Goal: Check status: Check status

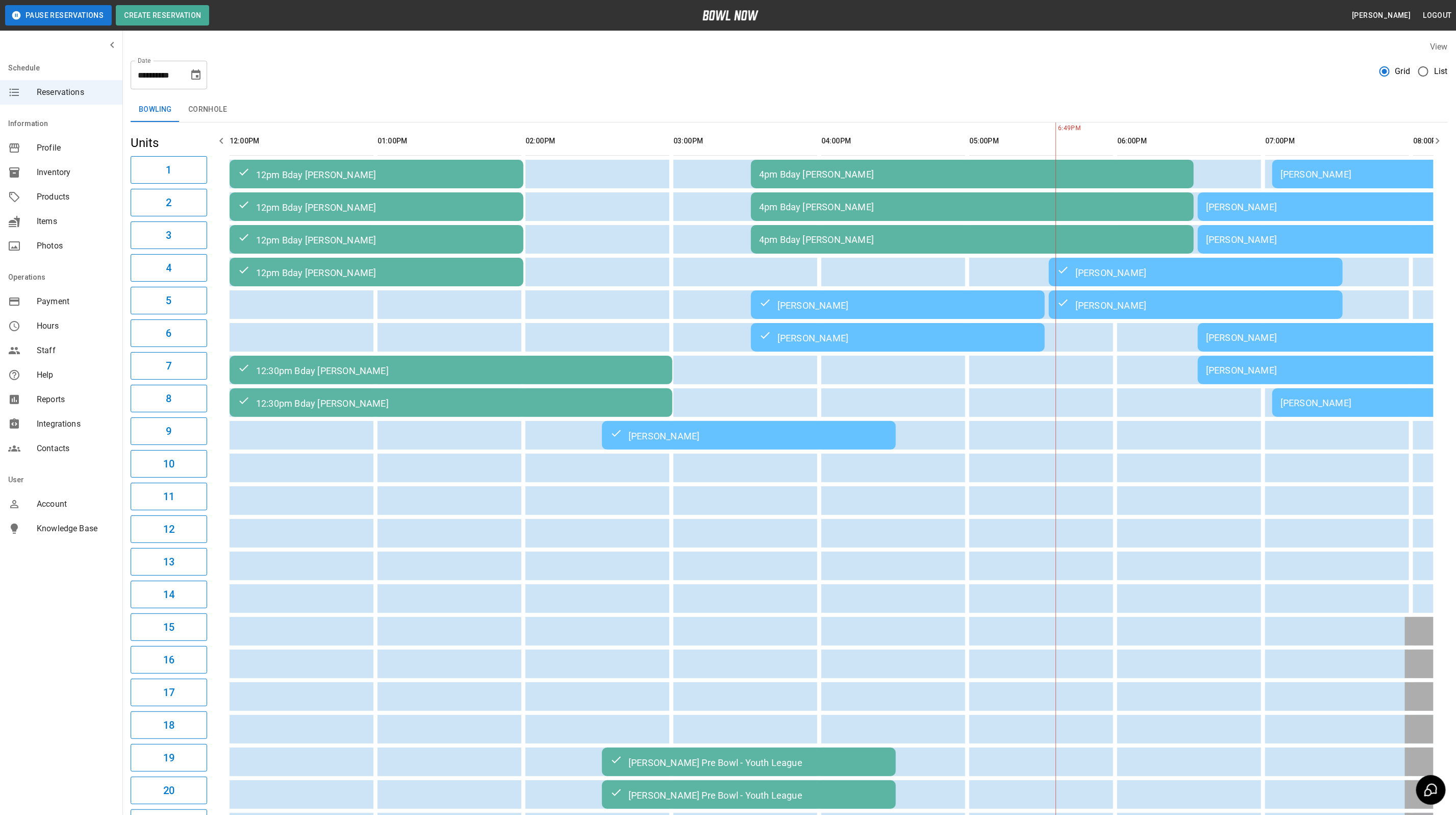
scroll to position [0, 570]
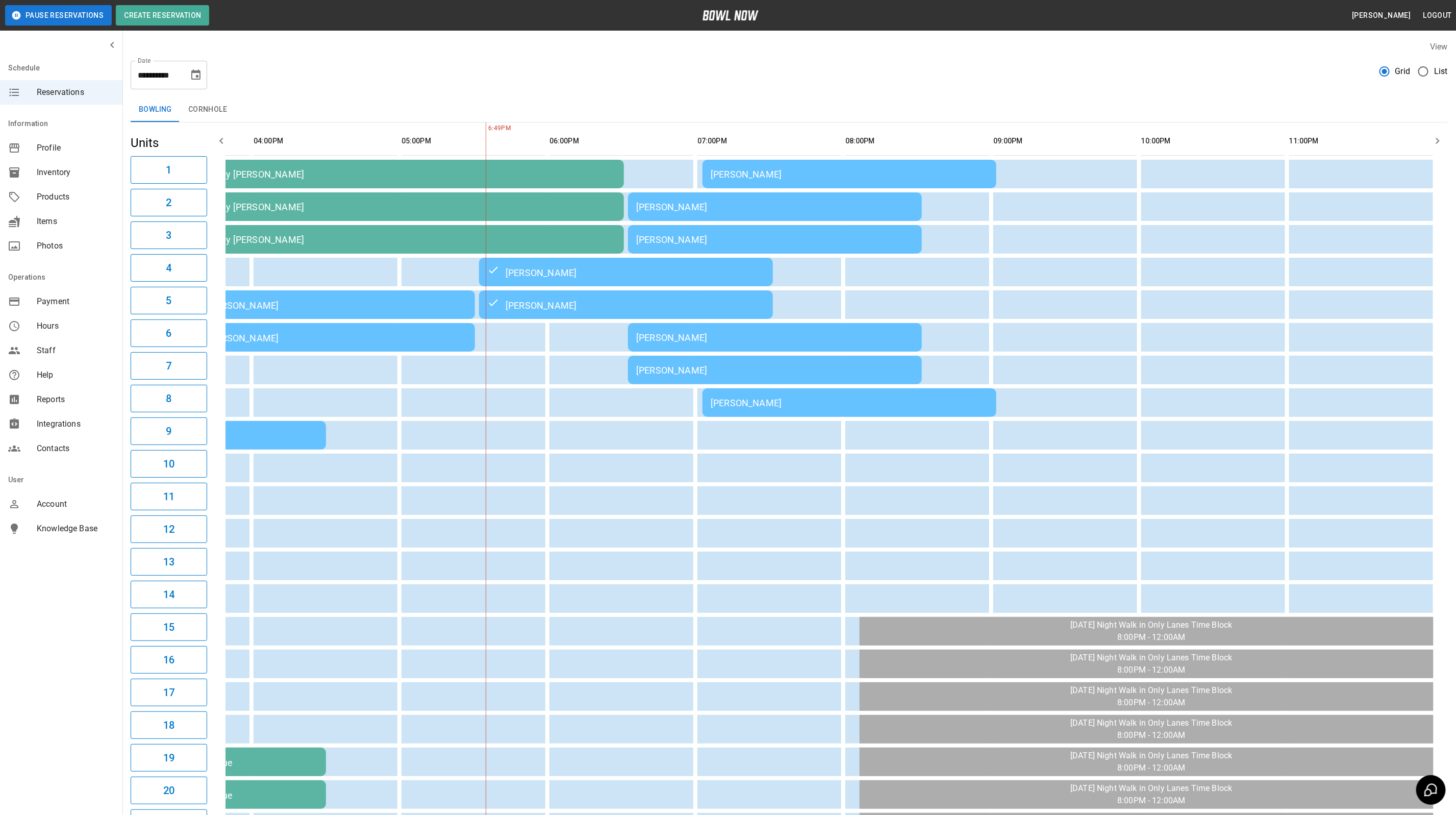
click at [683, 373] on div "[PERSON_NAME]" at bounding box center [774, 370] width 277 height 10
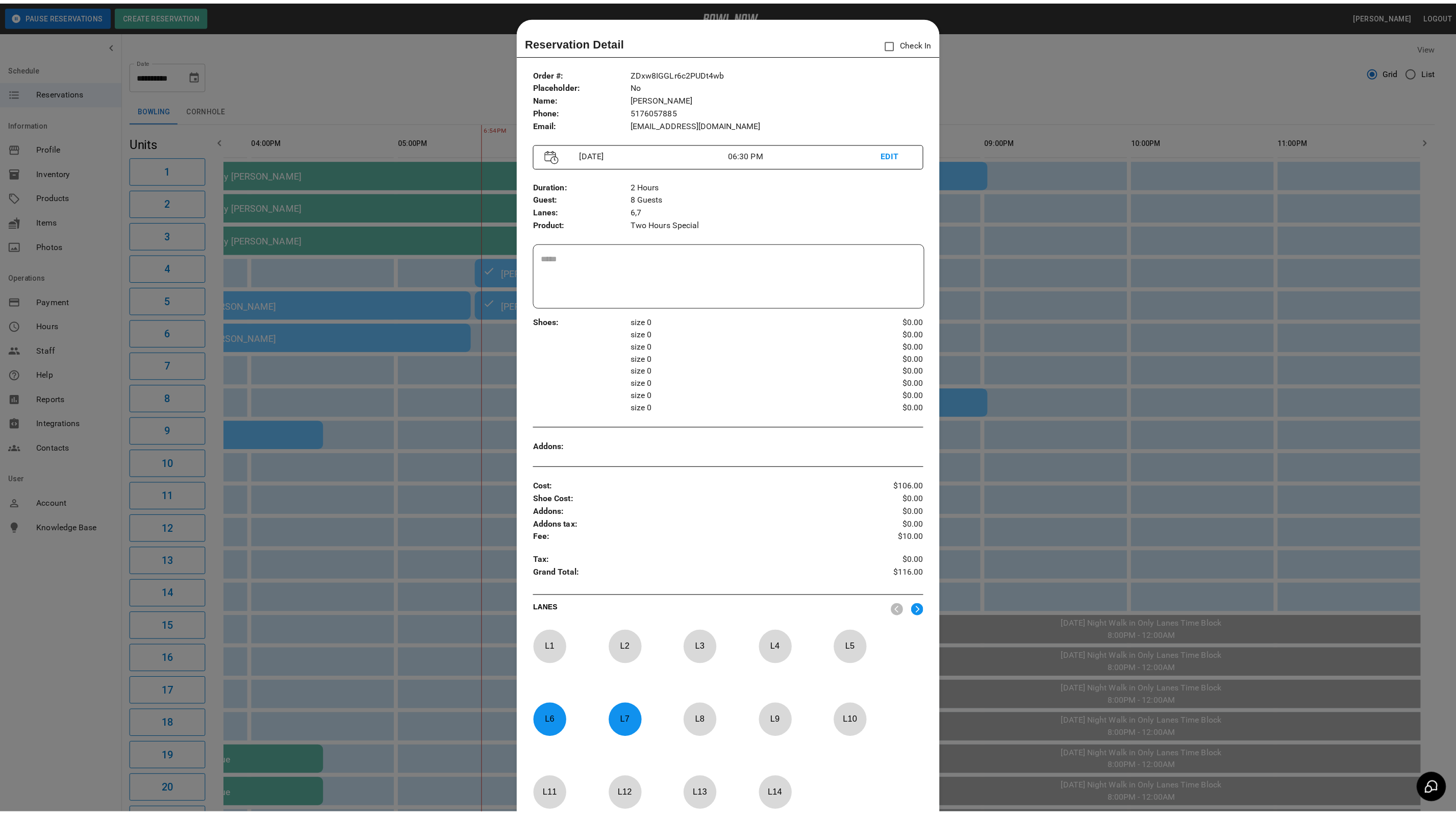
scroll to position [16, 0]
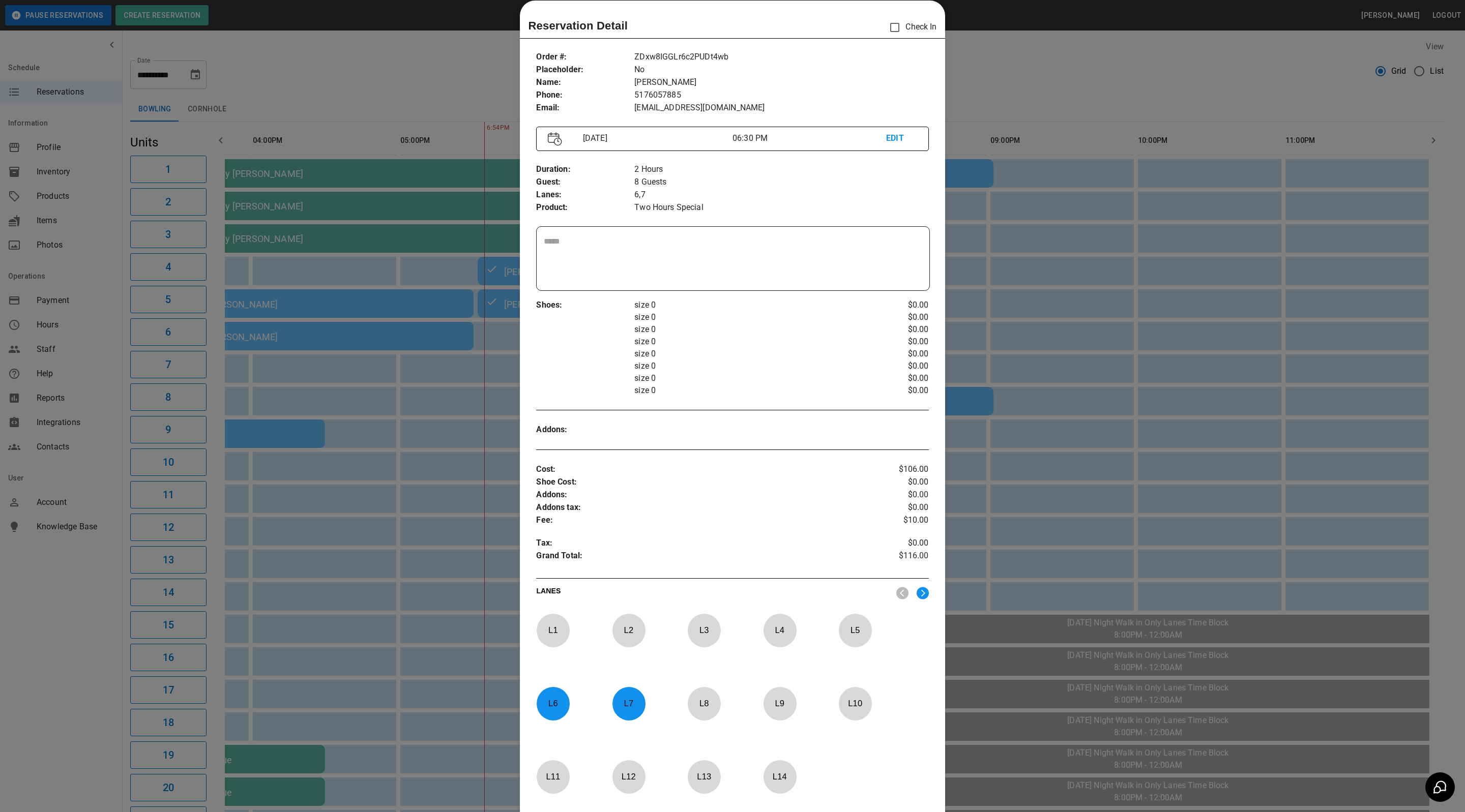
drag, startPoint x: 1034, startPoint y: 65, endPoint x: 1062, endPoint y: 50, distance: 31.8
click at [1034, 65] on div at bounding box center [732, 406] width 1465 height 812
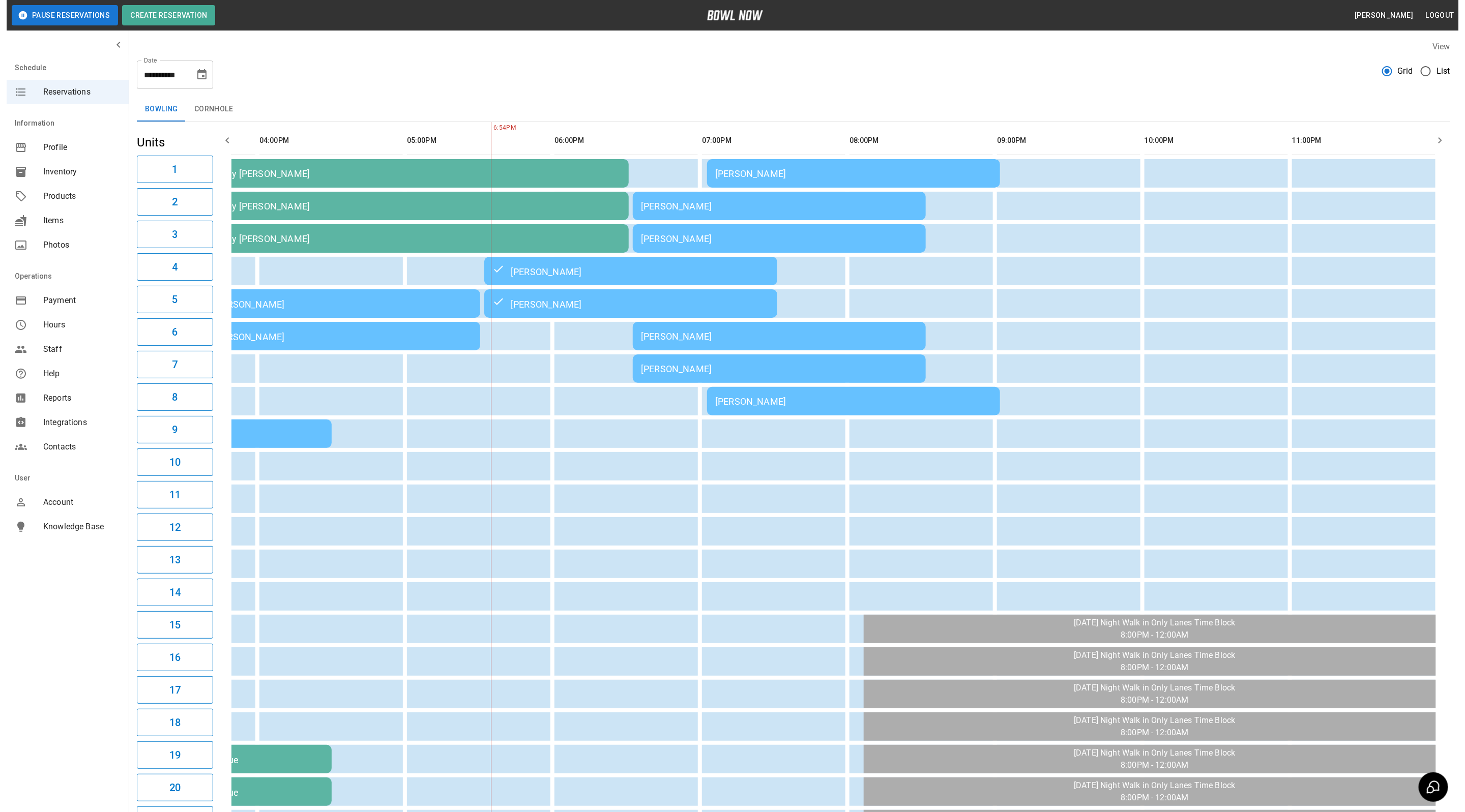
scroll to position [0, 555]
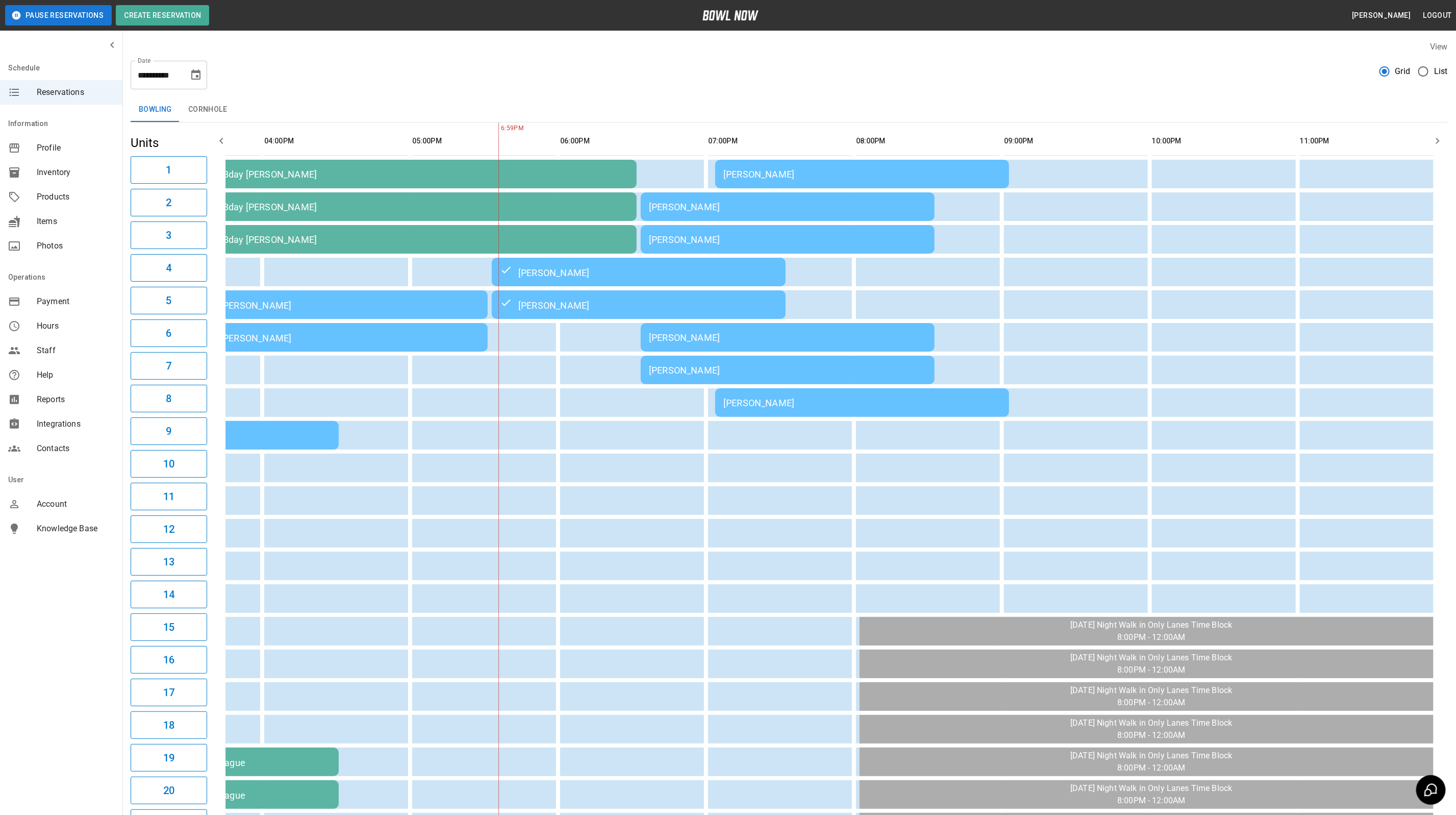
click at [698, 203] on div "[PERSON_NAME]" at bounding box center [787, 206] width 277 height 10
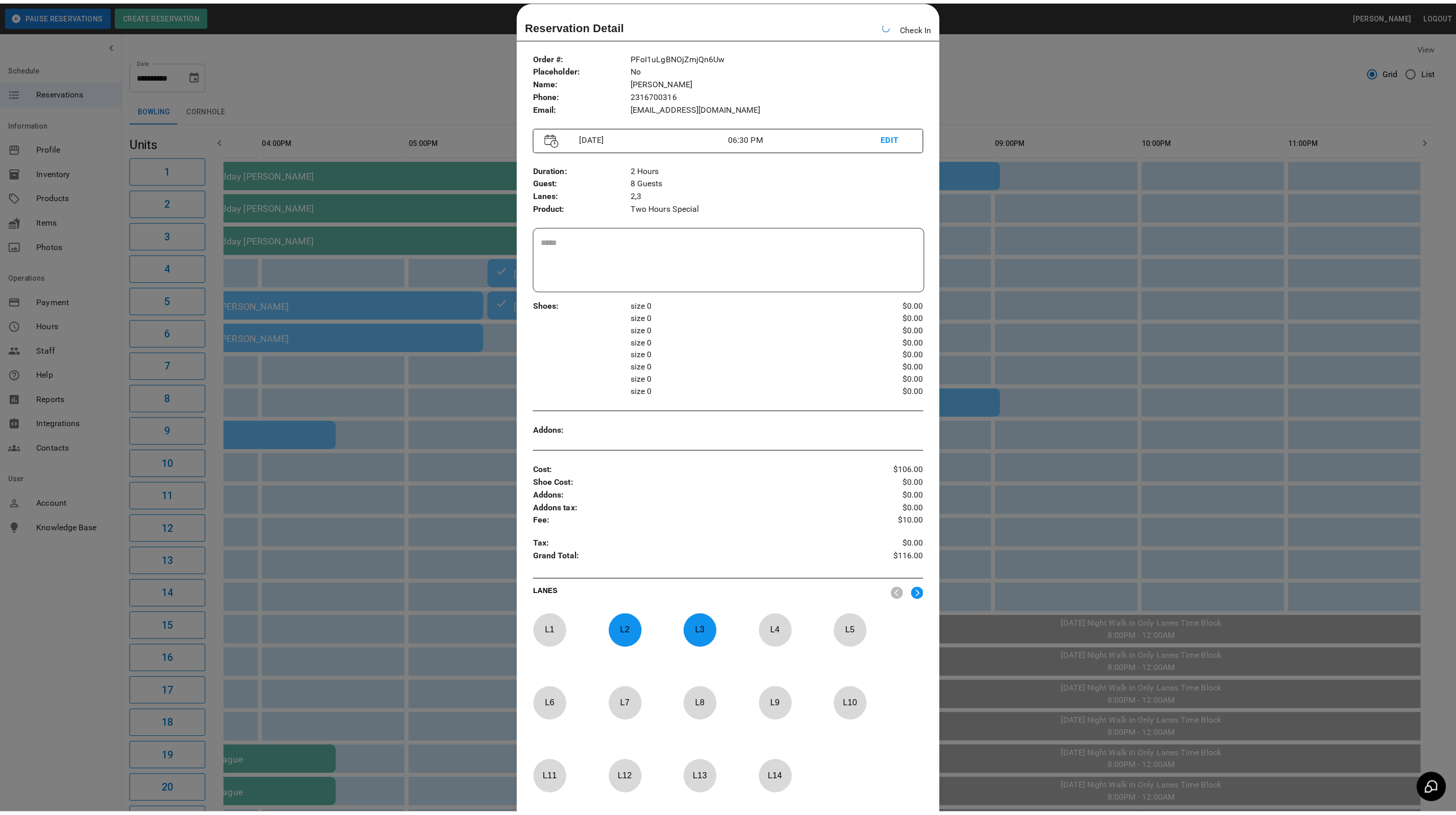
scroll to position [0, 570]
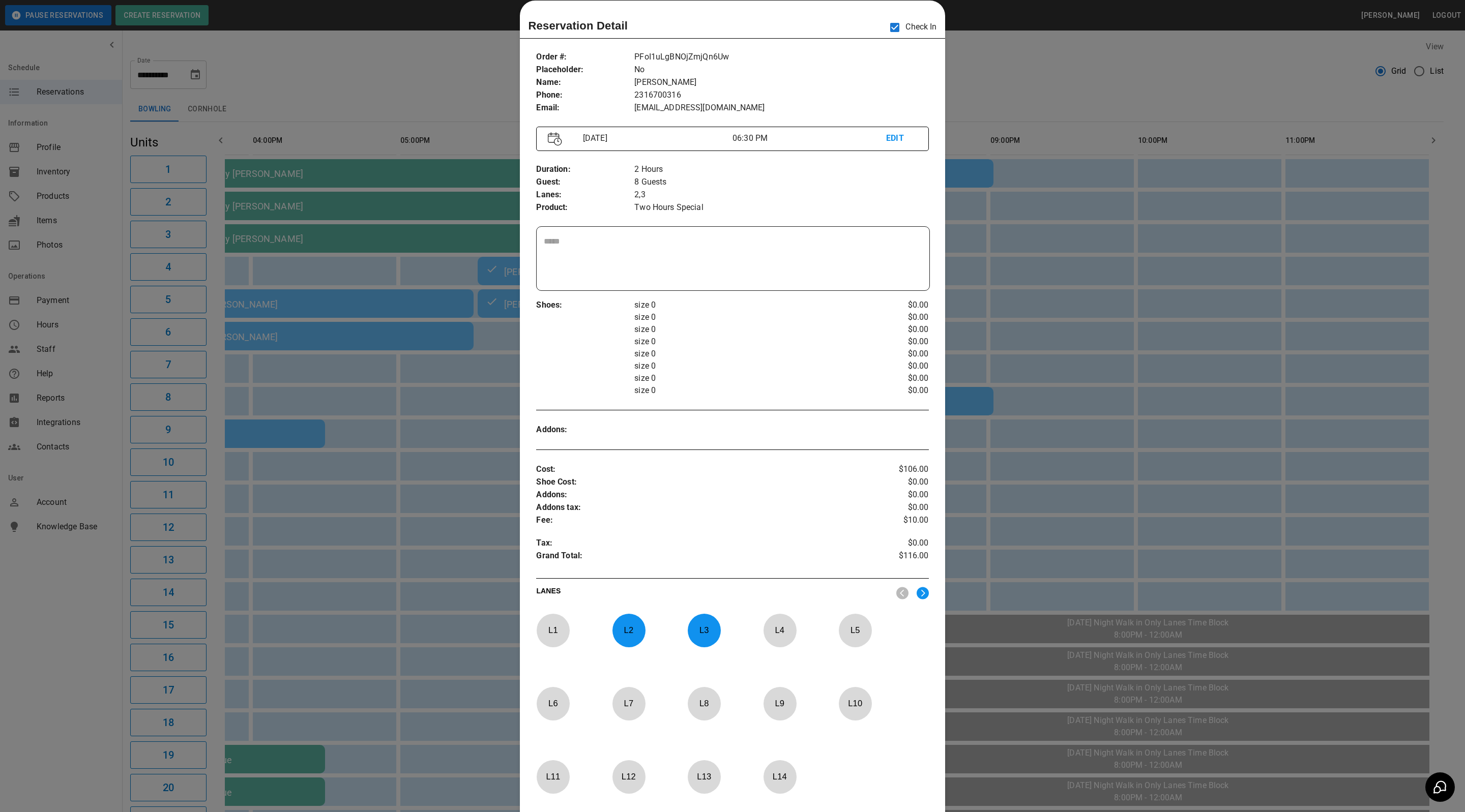
click at [1095, 57] on div at bounding box center [732, 406] width 1465 height 812
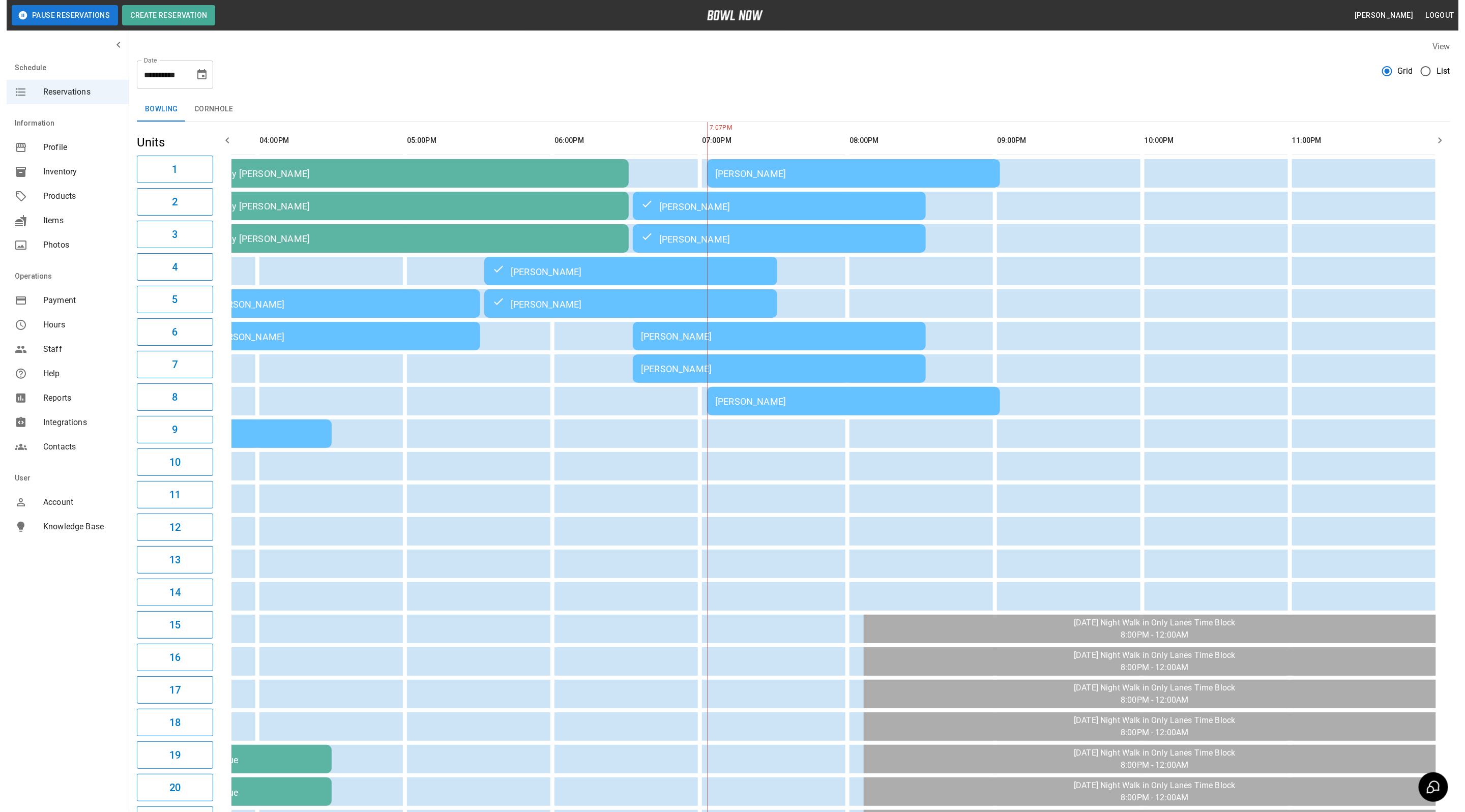
scroll to position [0, 555]
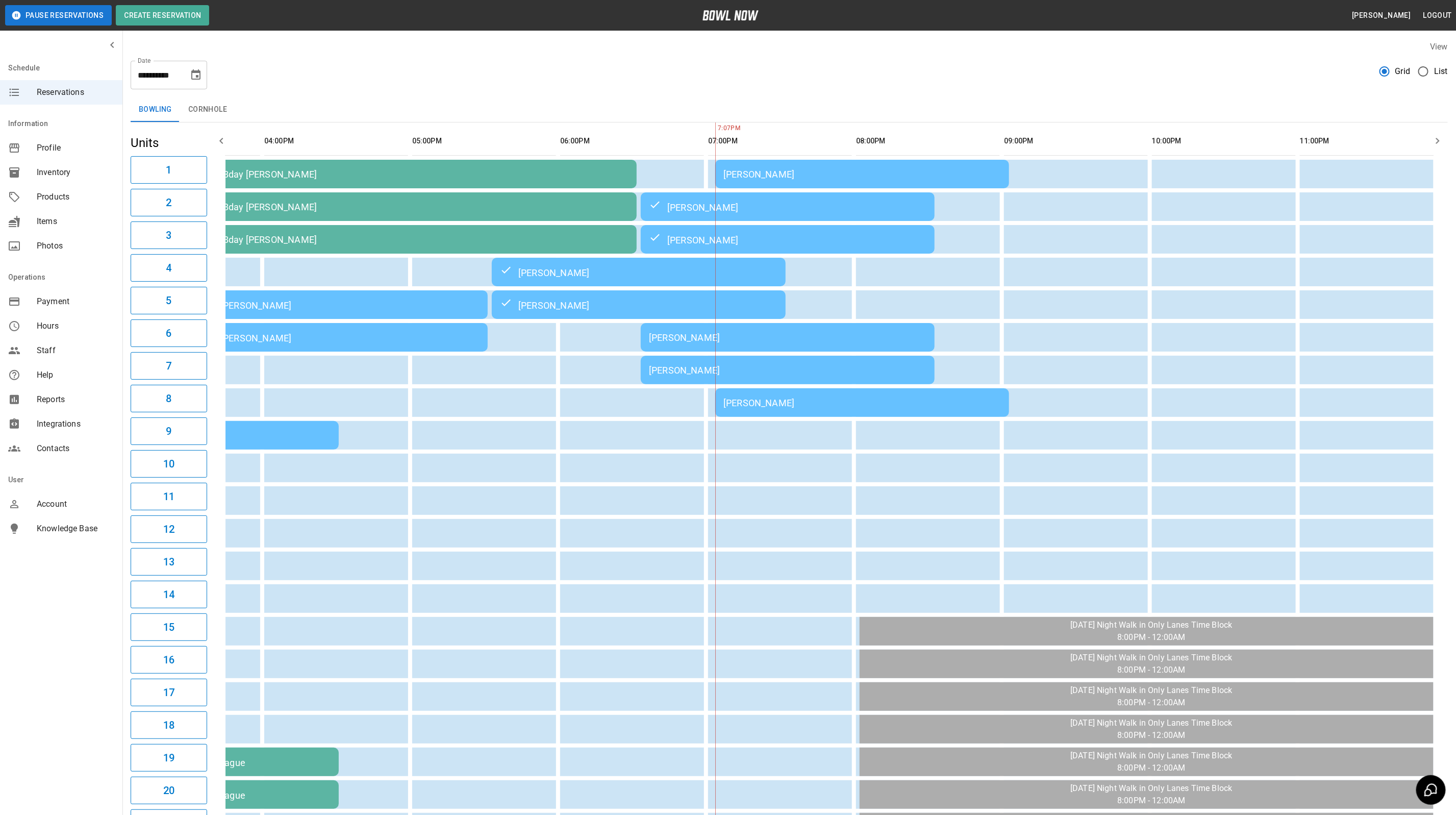
click at [793, 168] on div "[PERSON_NAME]" at bounding box center [862, 173] width 277 height 10
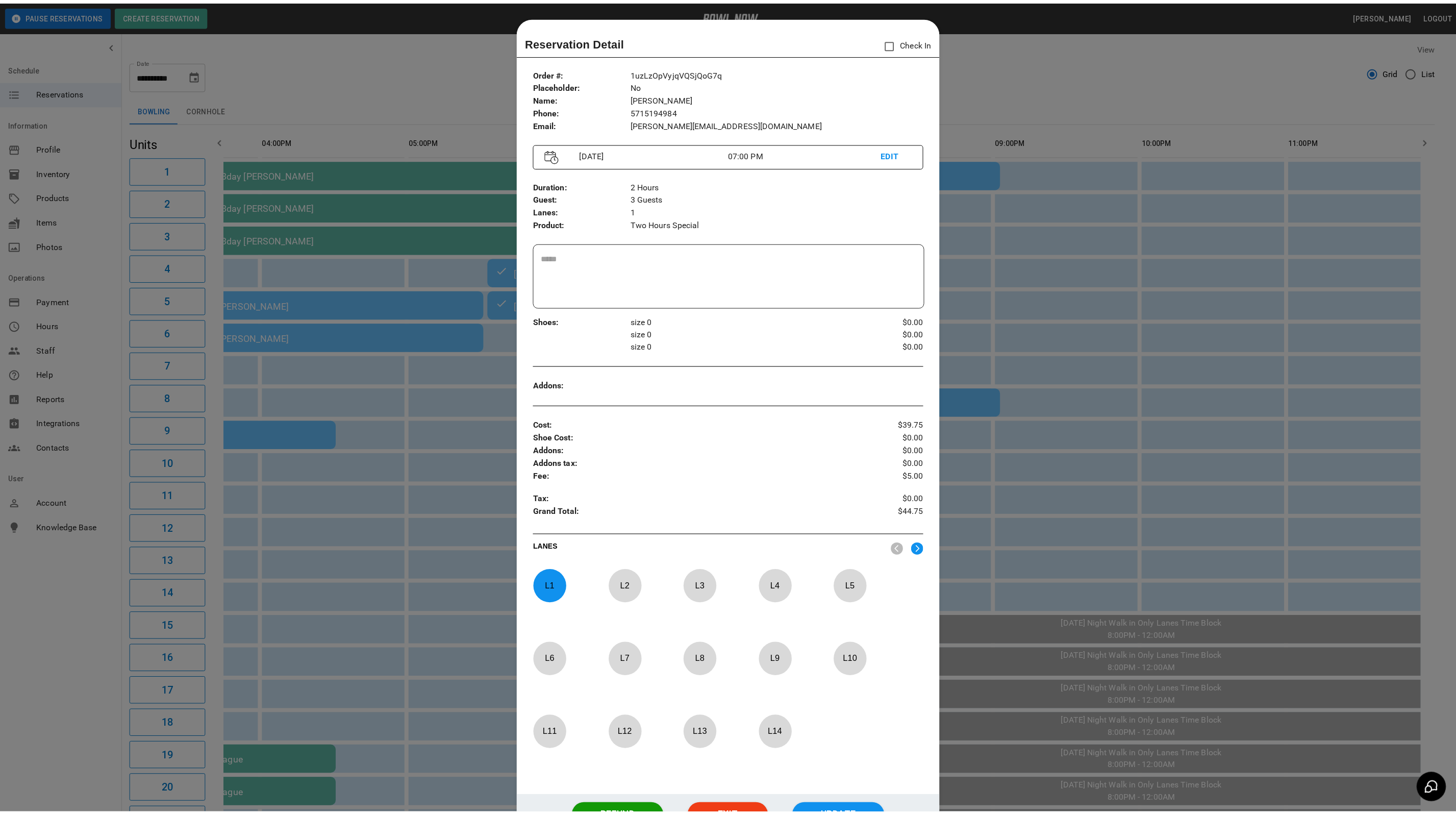
scroll to position [16, 0]
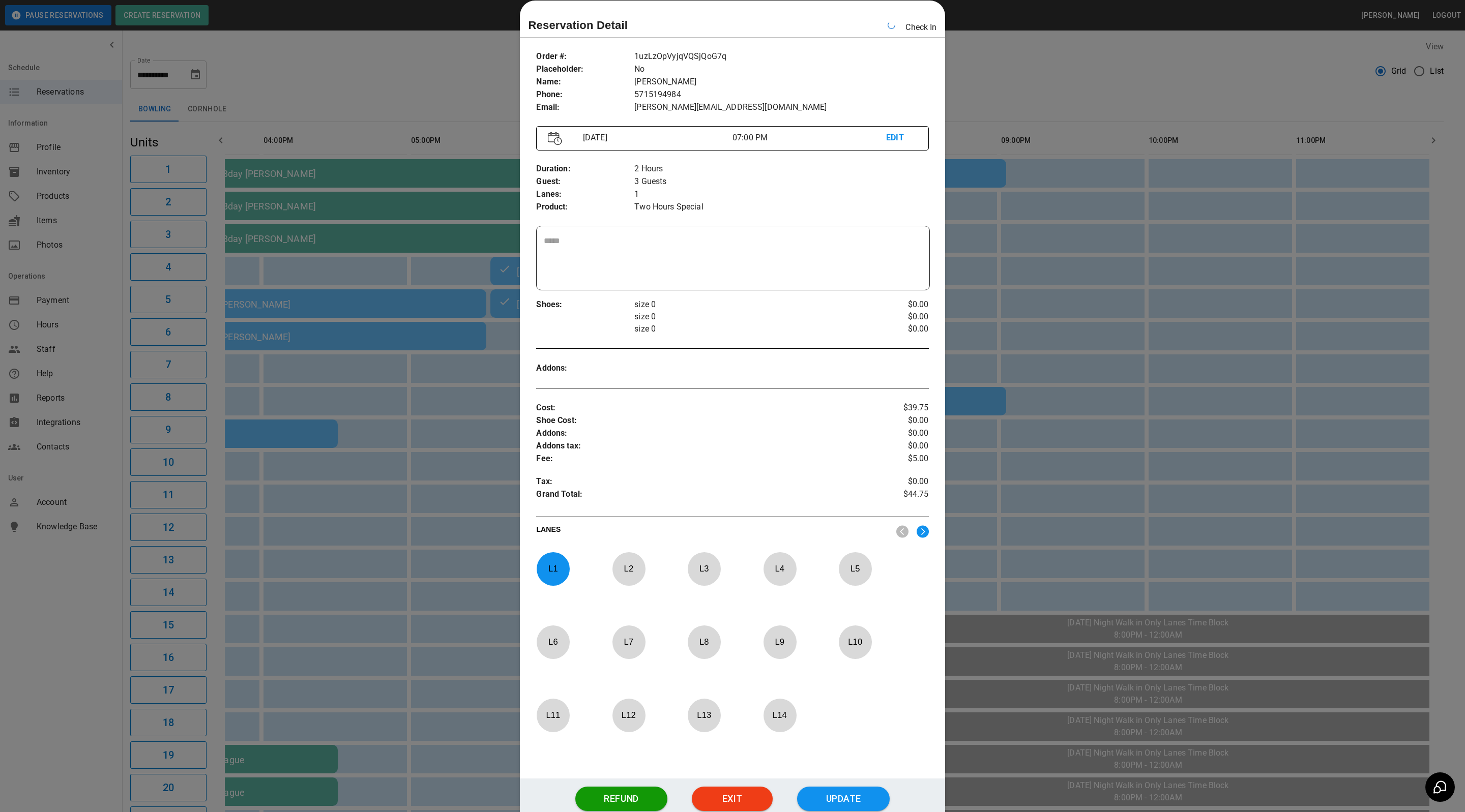
click at [978, 56] on div at bounding box center [732, 406] width 1465 height 812
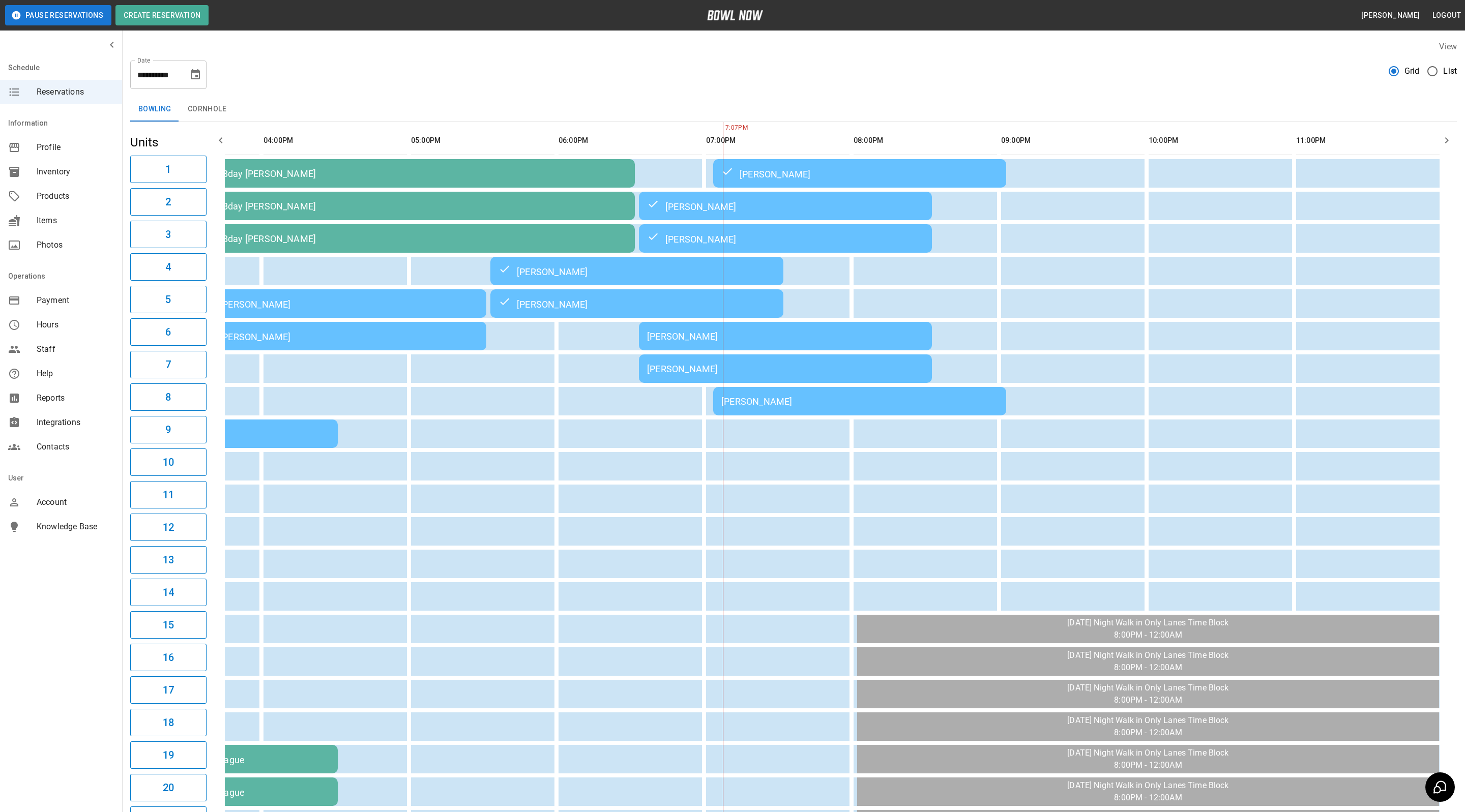
scroll to position [0, 531]
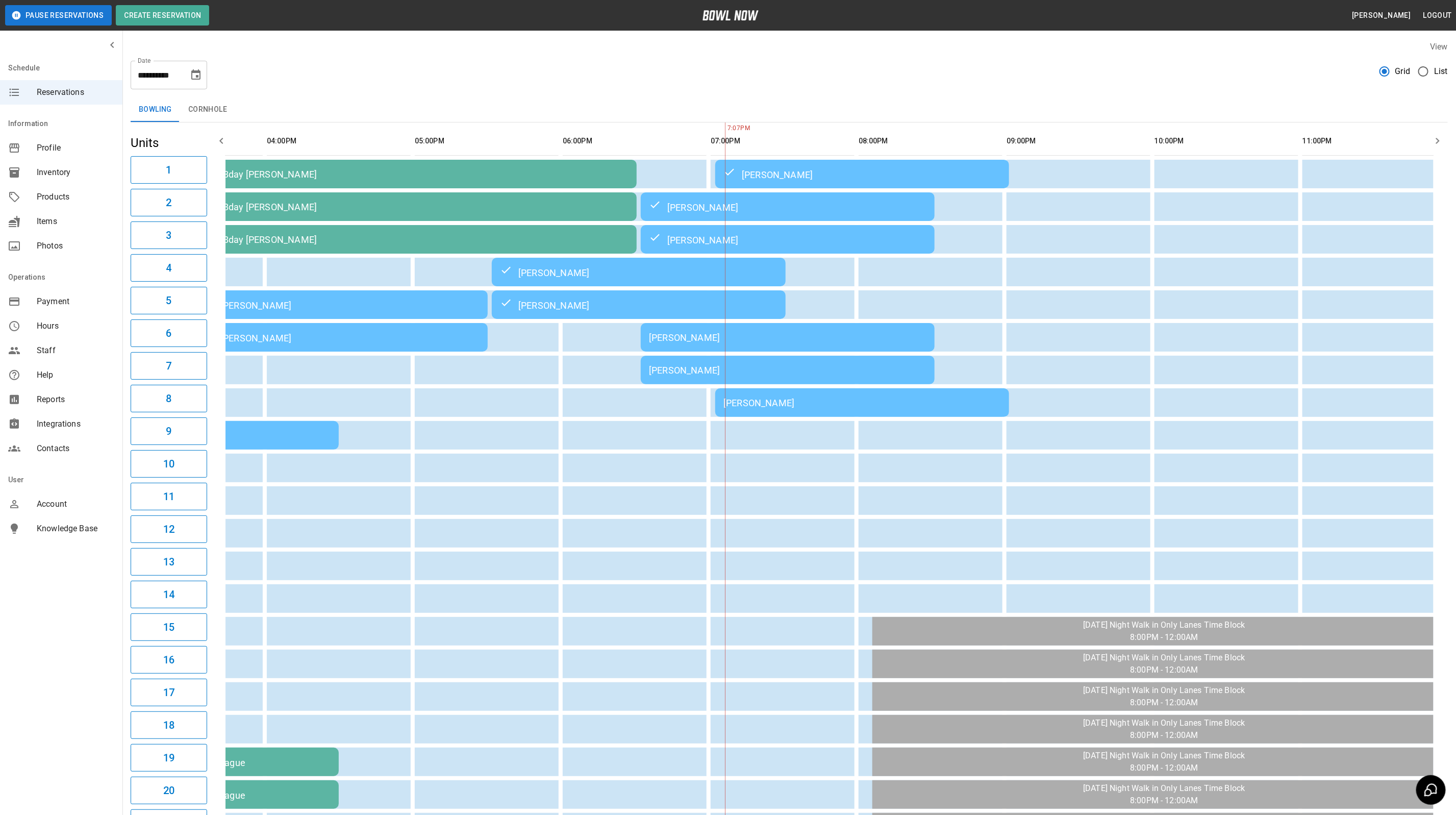
click at [901, 406] on div "[PERSON_NAME]" at bounding box center [862, 402] width 277 height 10
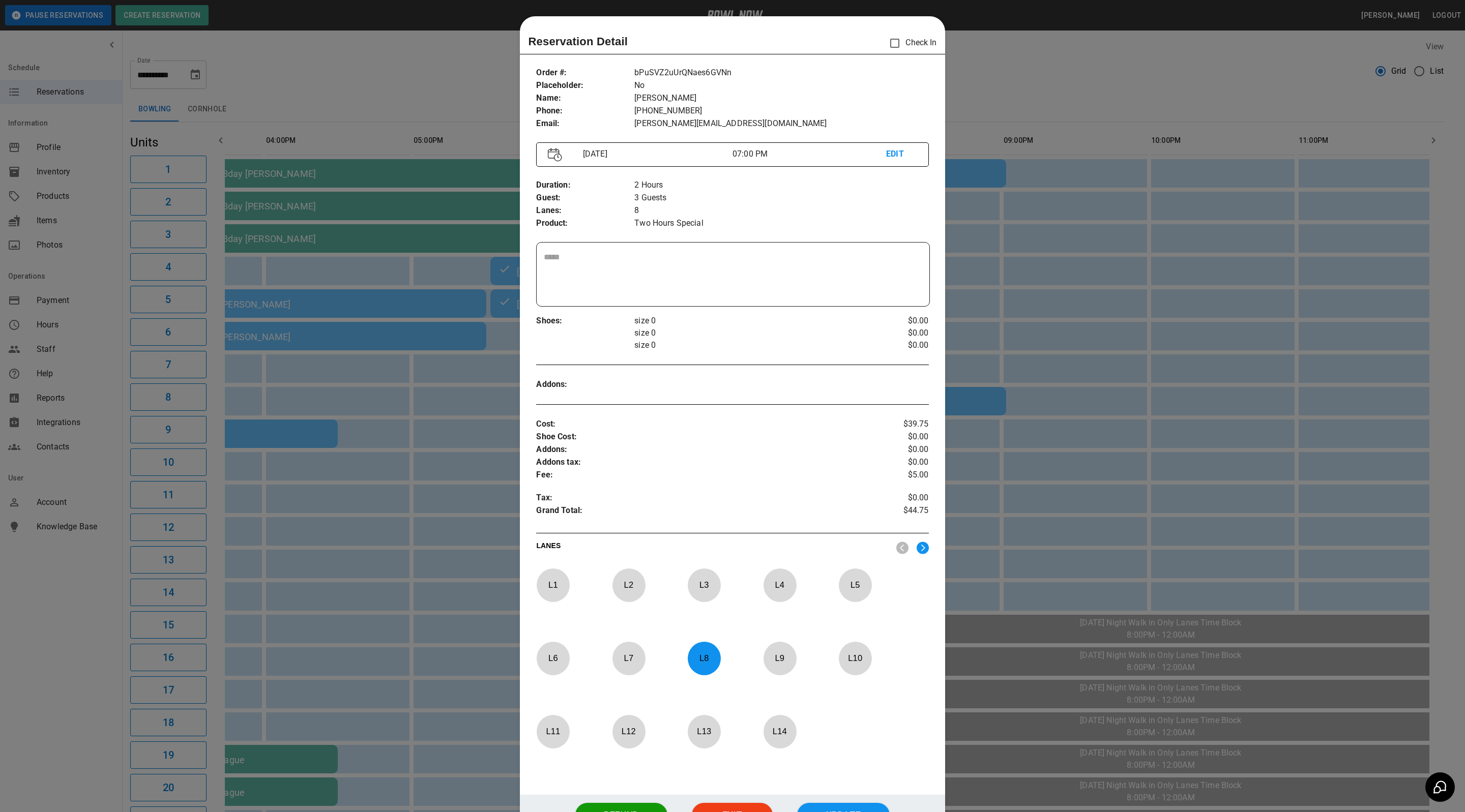
scroll to position [16, 0]
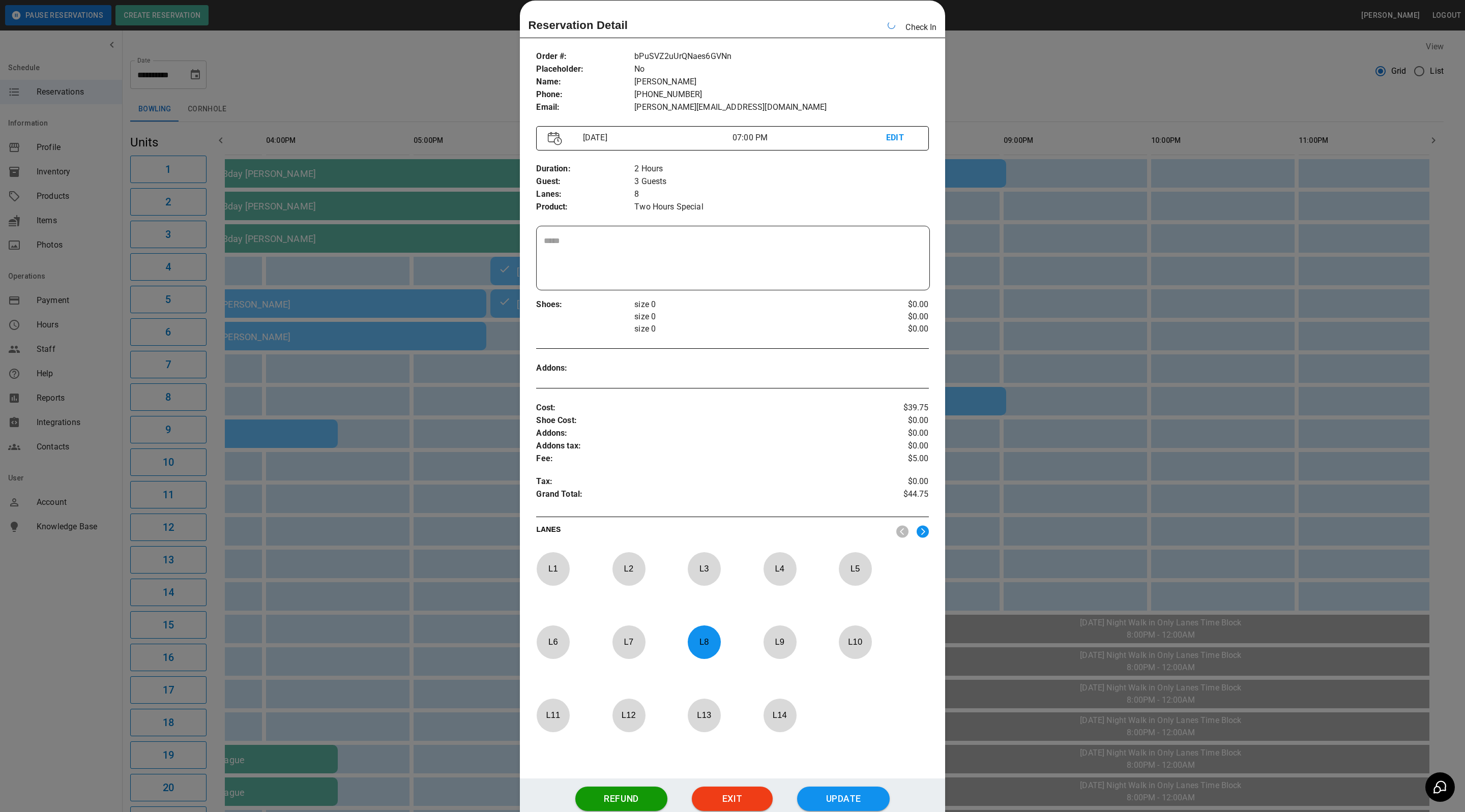
drag, startPoint x: 1056, startPoint y: 70, endPoint x: 667, endPoint y: 370, distance: 491.2
click at [1056, 70] on div at bounding box center [732, 406] width 1465 height 812
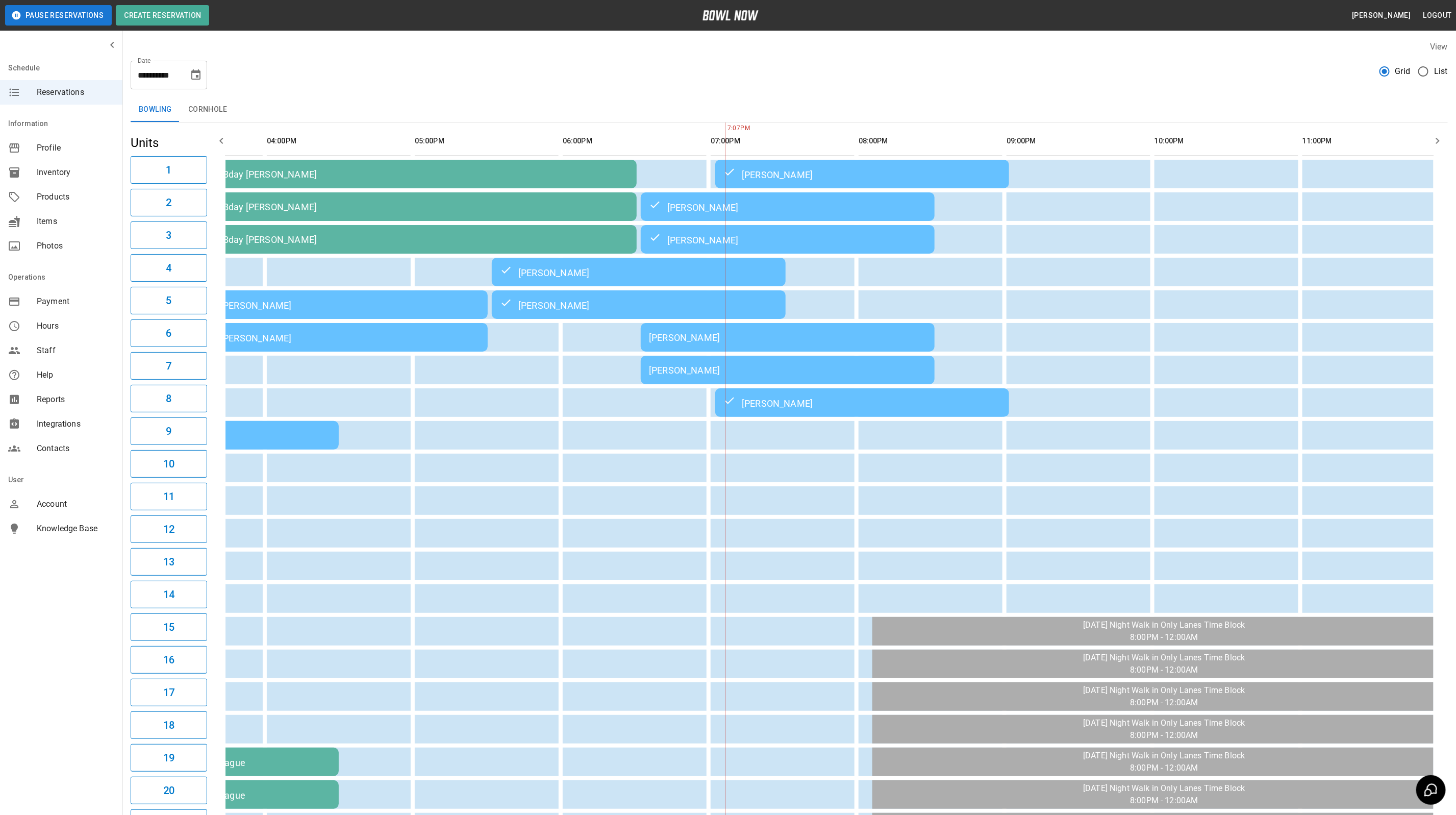
click at [672, 368] on div "[PERSON_NAME]" at bounding box center [787, 370] width 277 height 10
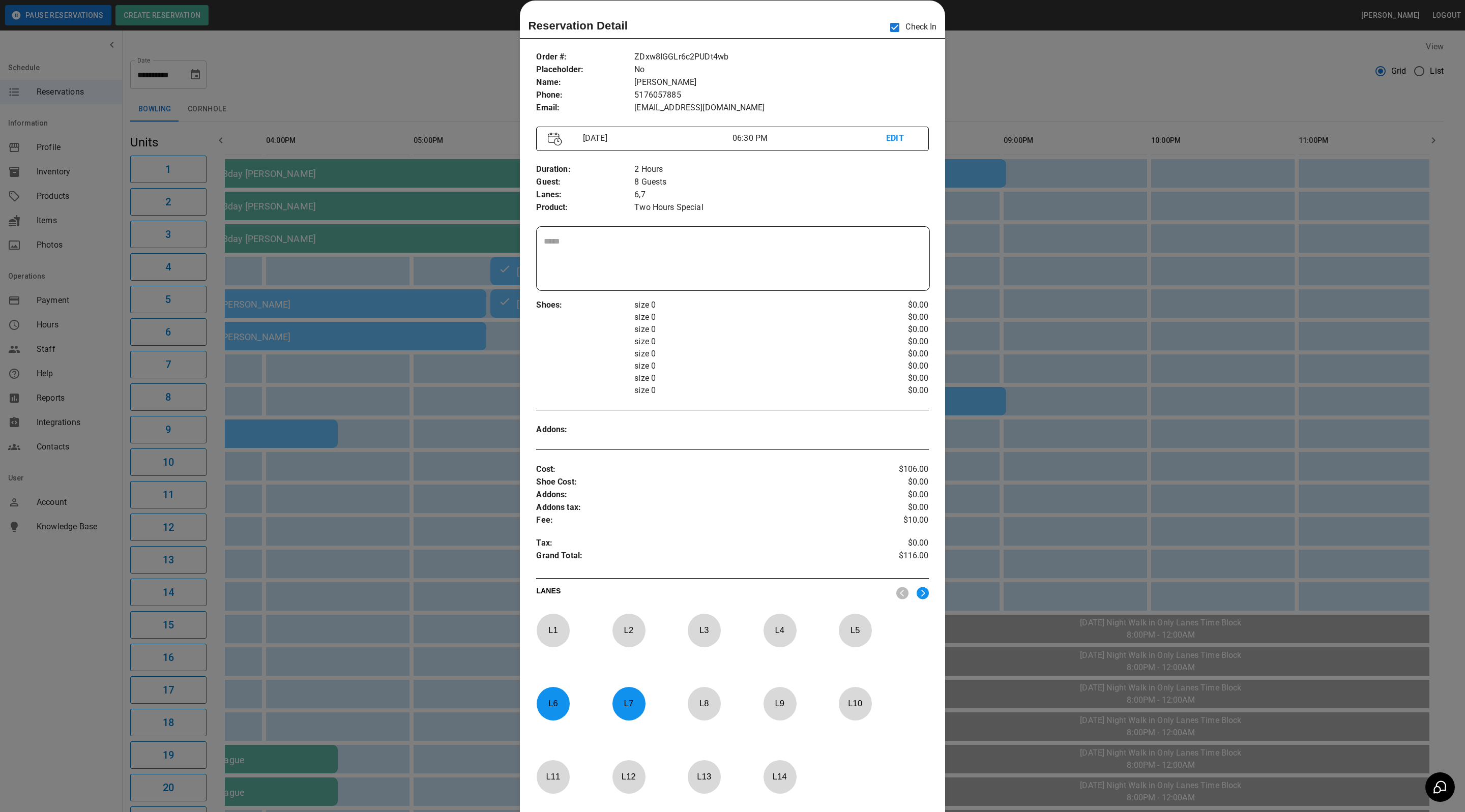
click at [1049, 77] on div at bounding box center [732, 406] width 1465 height 812
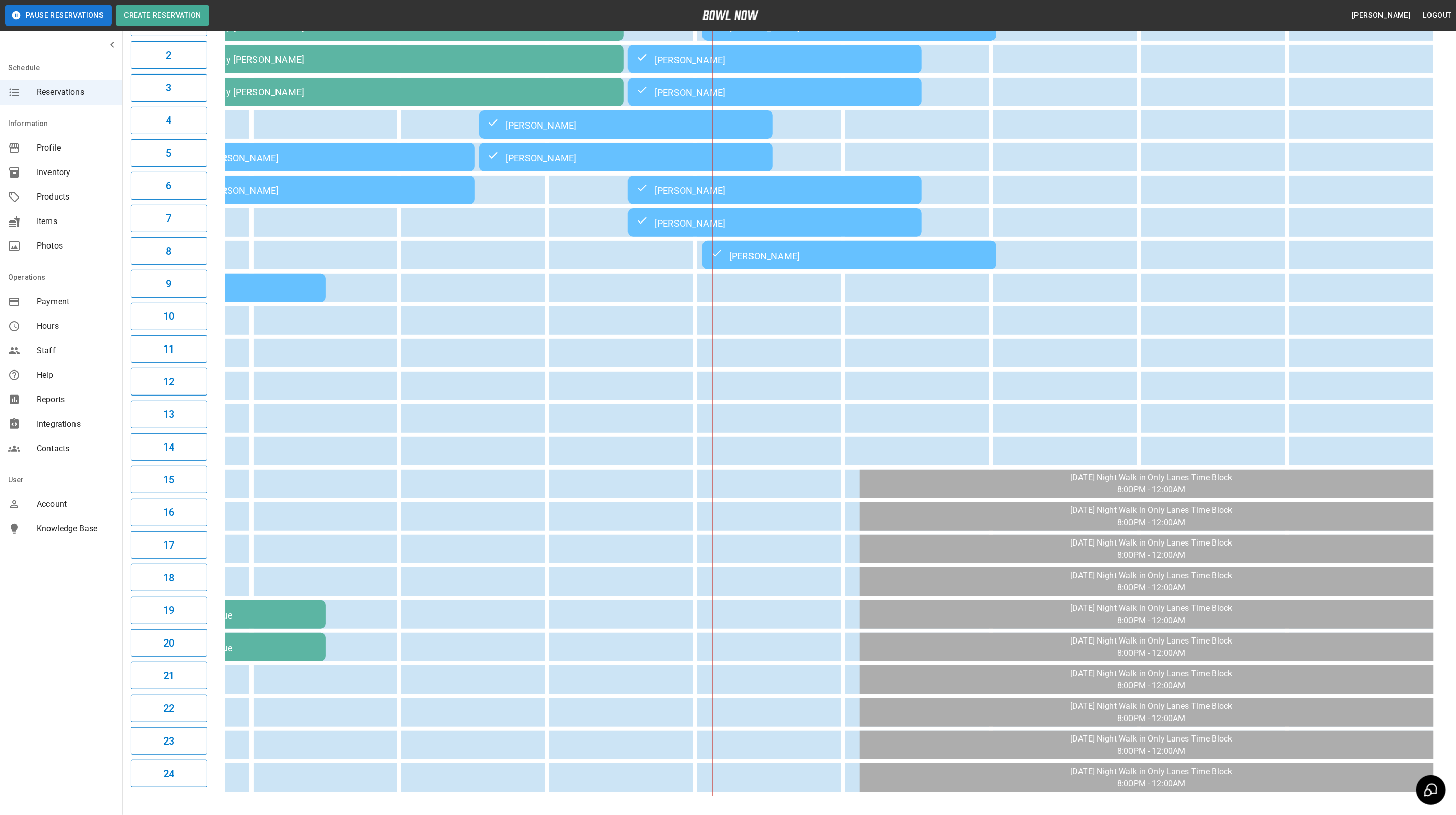
scroll to position [0, 0]
